Goal: Information Seeking & Learning: Learn about a topic

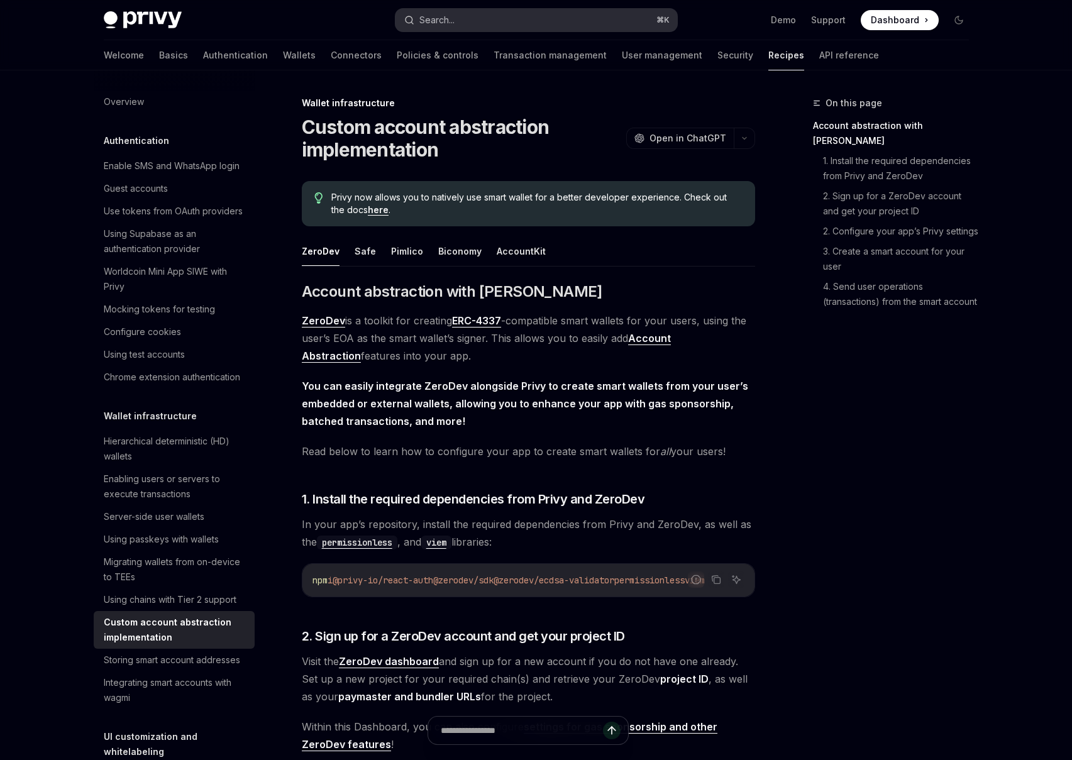
click at [419, 14] on div "Search..." at bounding box center [436, 20] width 35 height 15
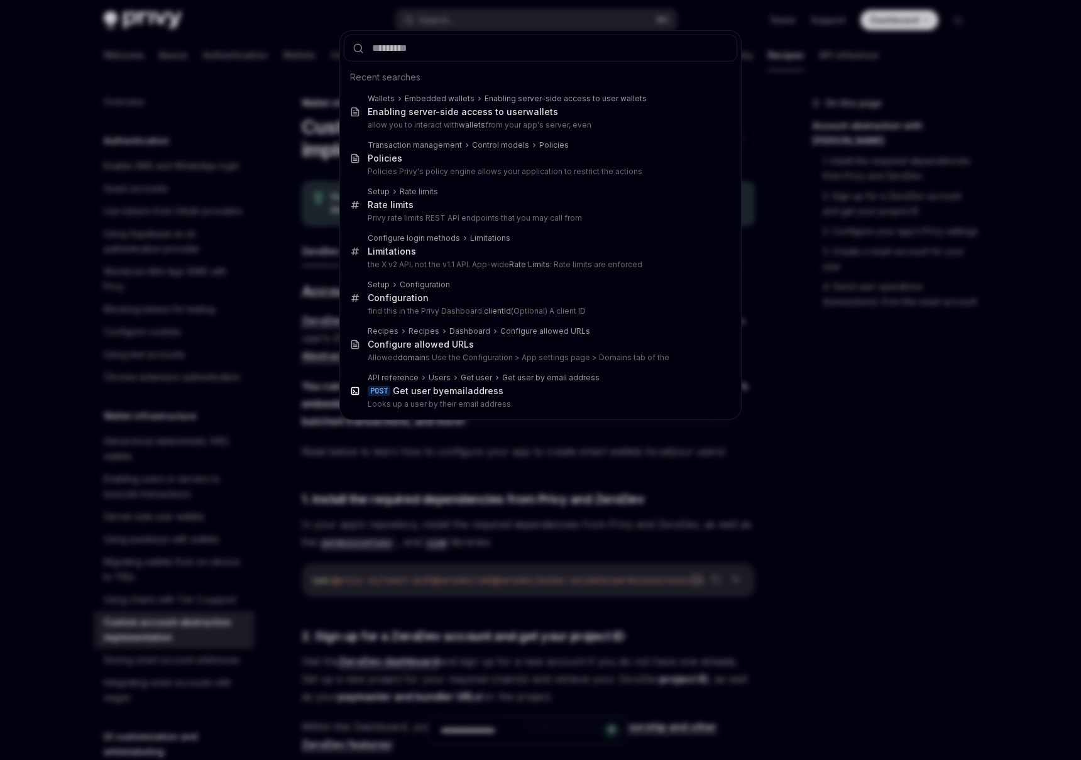
type input "*"
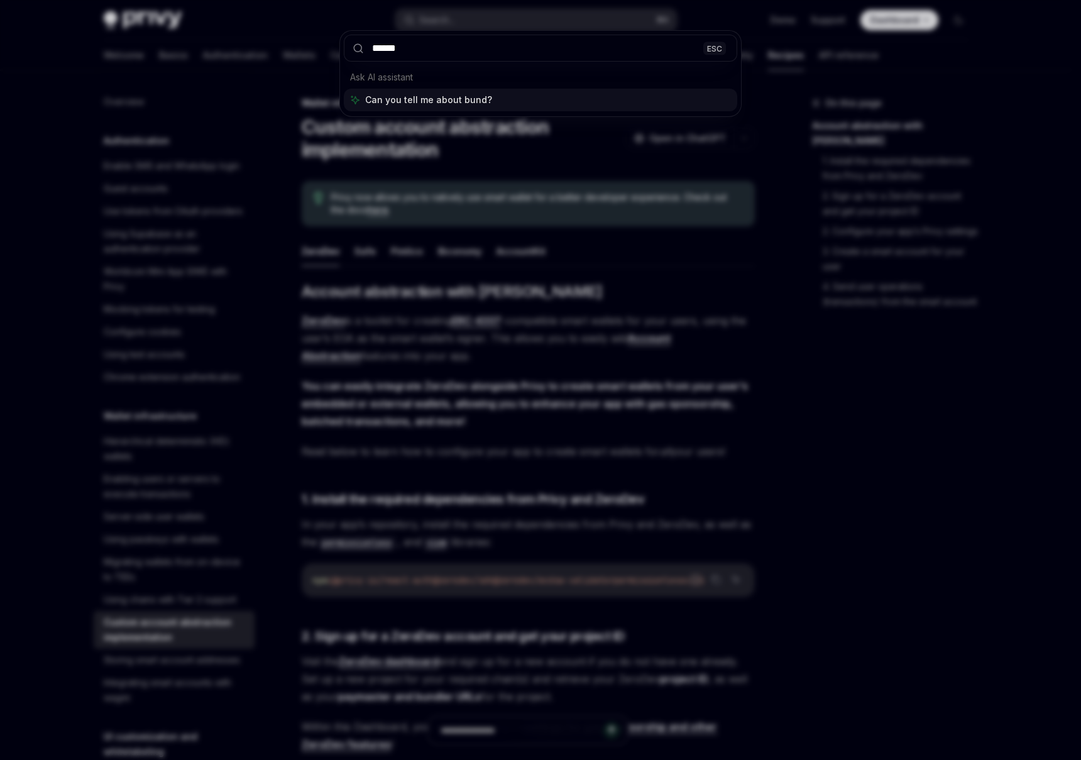
type input "*******"
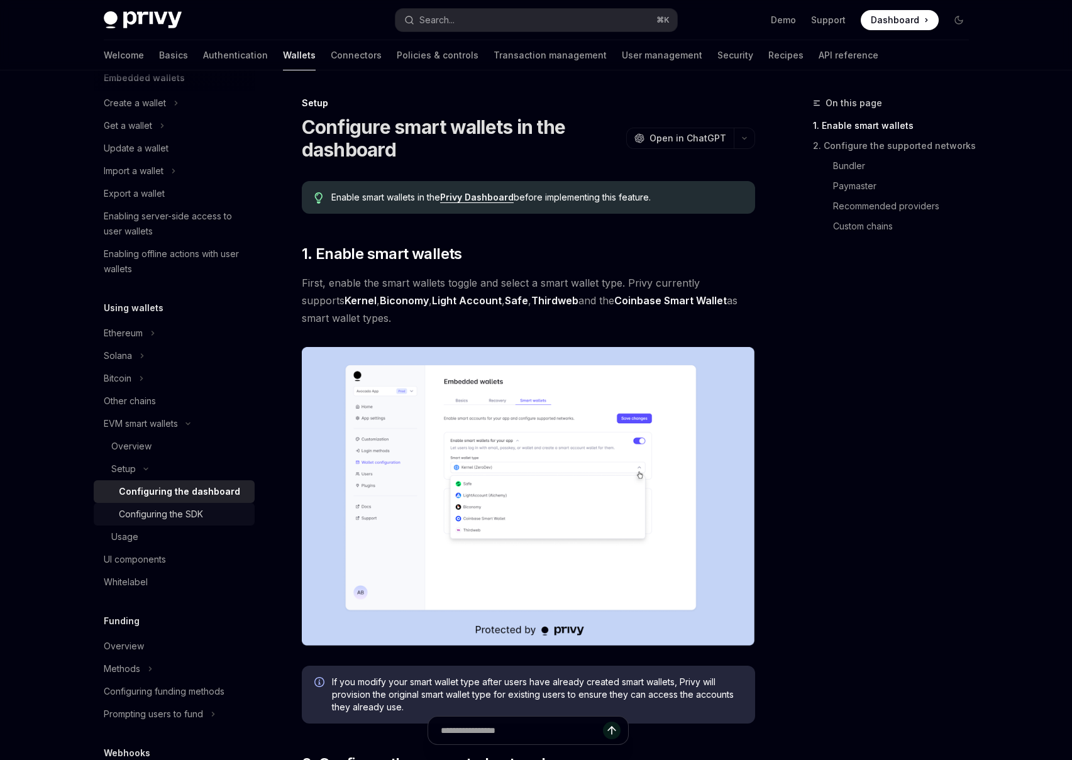
scroll to position [89, 0]
click at [172, 445] on div "Overview" at bounding box center [179, 448] width 136 height 15
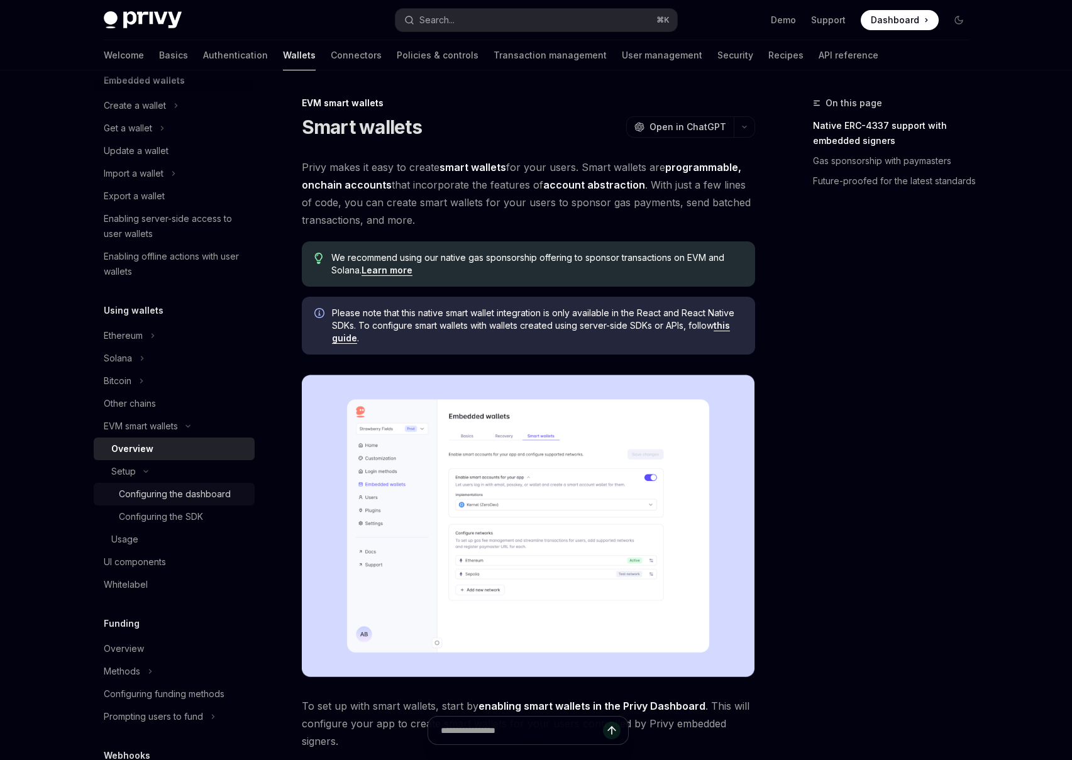
click at [176, 493] on div "Configuring the dashboard" at bounding box center [175, 494] width 112 height 15
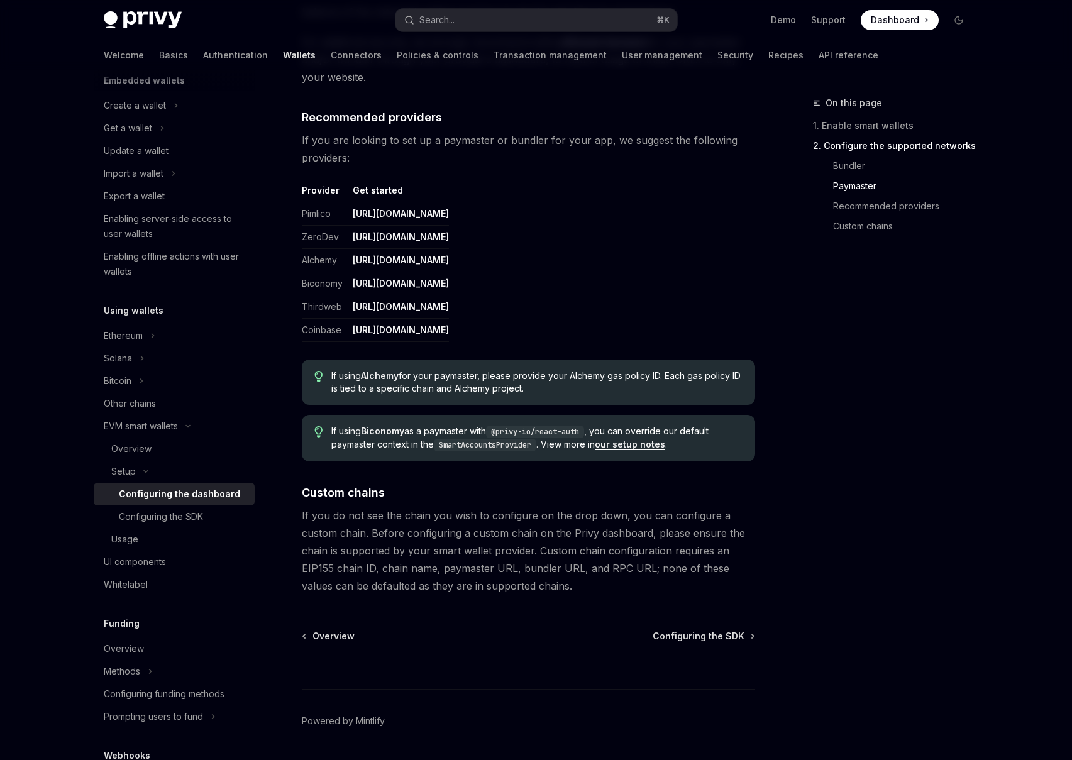
scroll to position [1457, 0]
click at [159, 60] on link "Basics" at bounding box center [173, 55] width 29 height 30
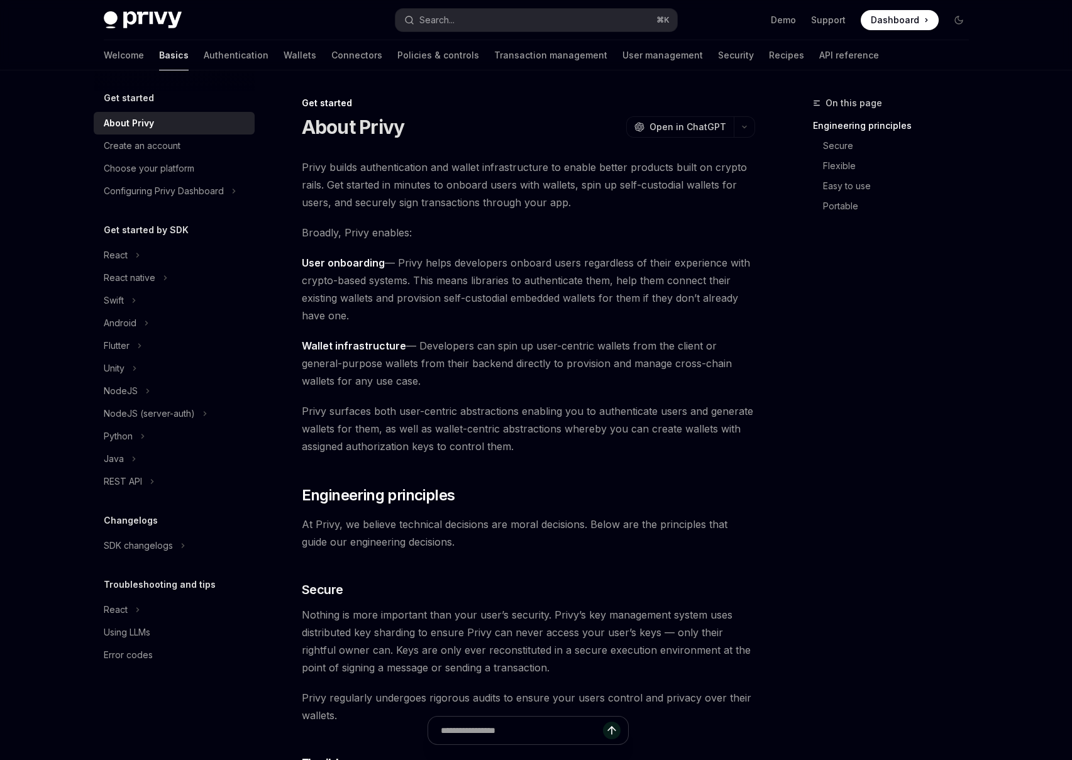
click at [150, 30] on div "Privy Docs home page Search... ⌘ K Demo Support Dashboard Dashboard Search..." at bounding box center [536, 20] width 865 height 40
click at [156, 18] on img at bounding box center [143, 20] width 78 height 18
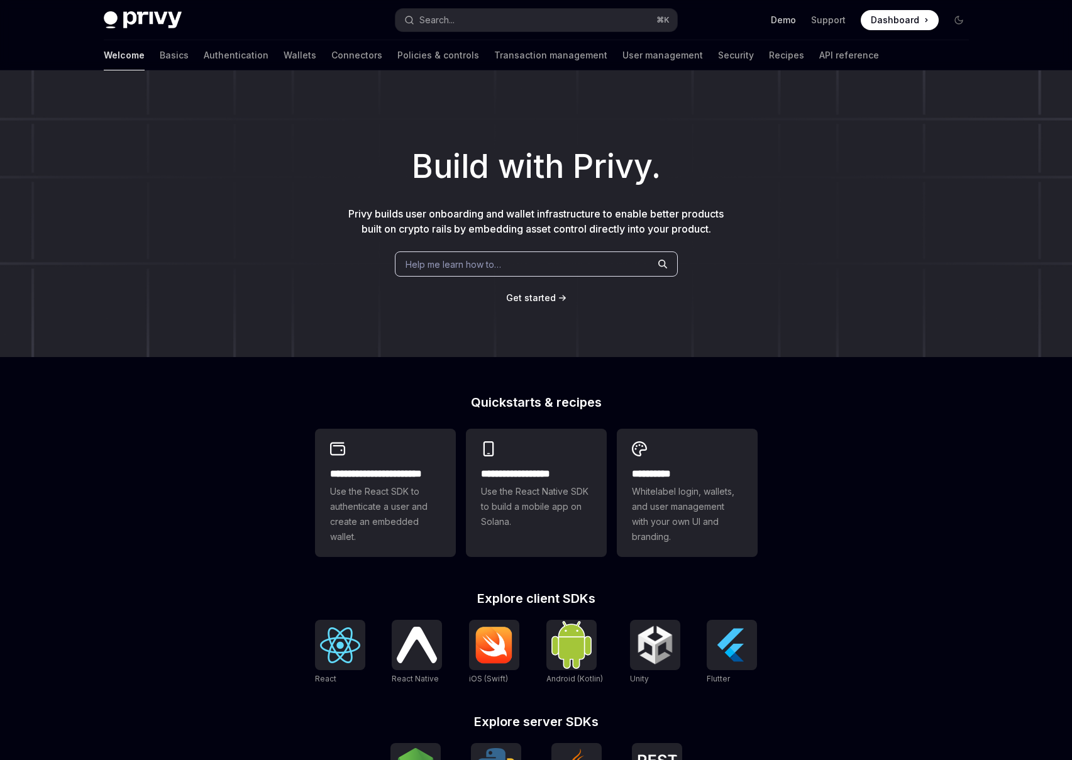
click at [781, 23] on link "Demo" at bounding box center [783, 20] width 25 height 13
click at [149, 23] on img at bounding box center [143, 20] width 78 height 18
click at [160, 53] on link "Basics" at bounding box center [174, 55] width 29 height 30
type textarea "*"
